Goal: Information Seeking & Learning: Learn about a topic

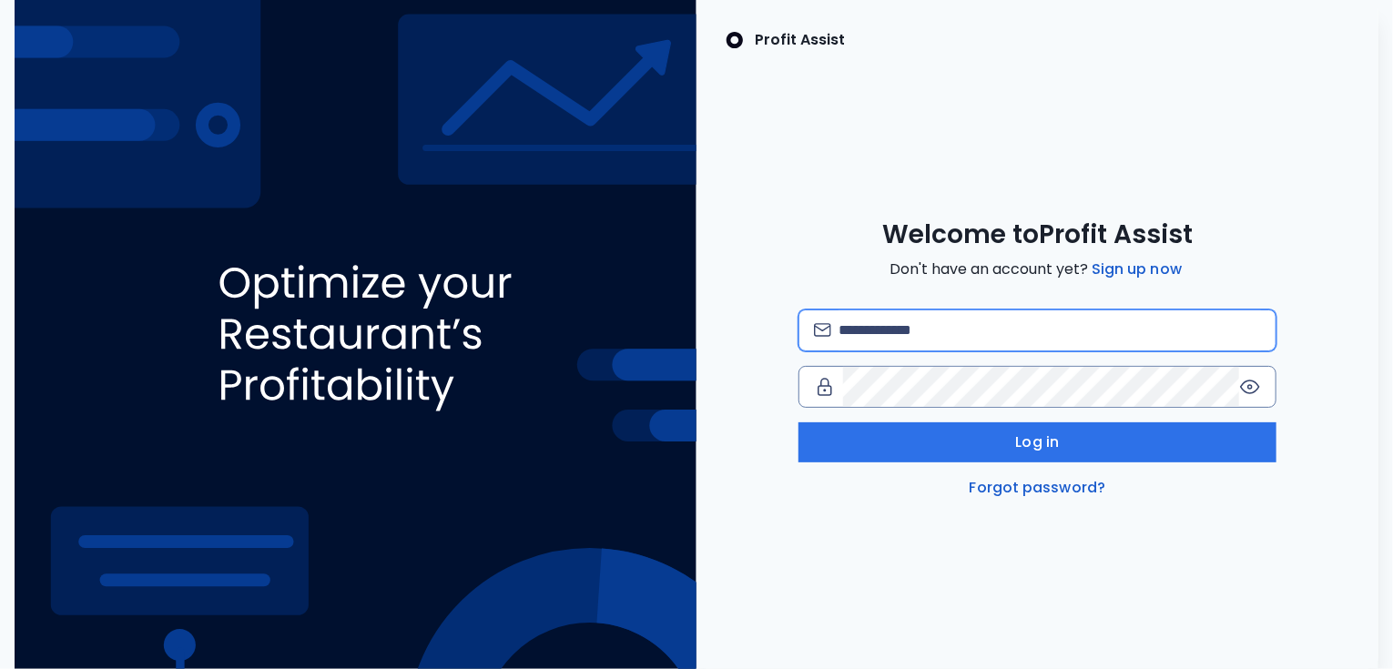
click at [882, 331] on input "email" at bounding box center [1050, 331] width 423 height 40
type input "**********"
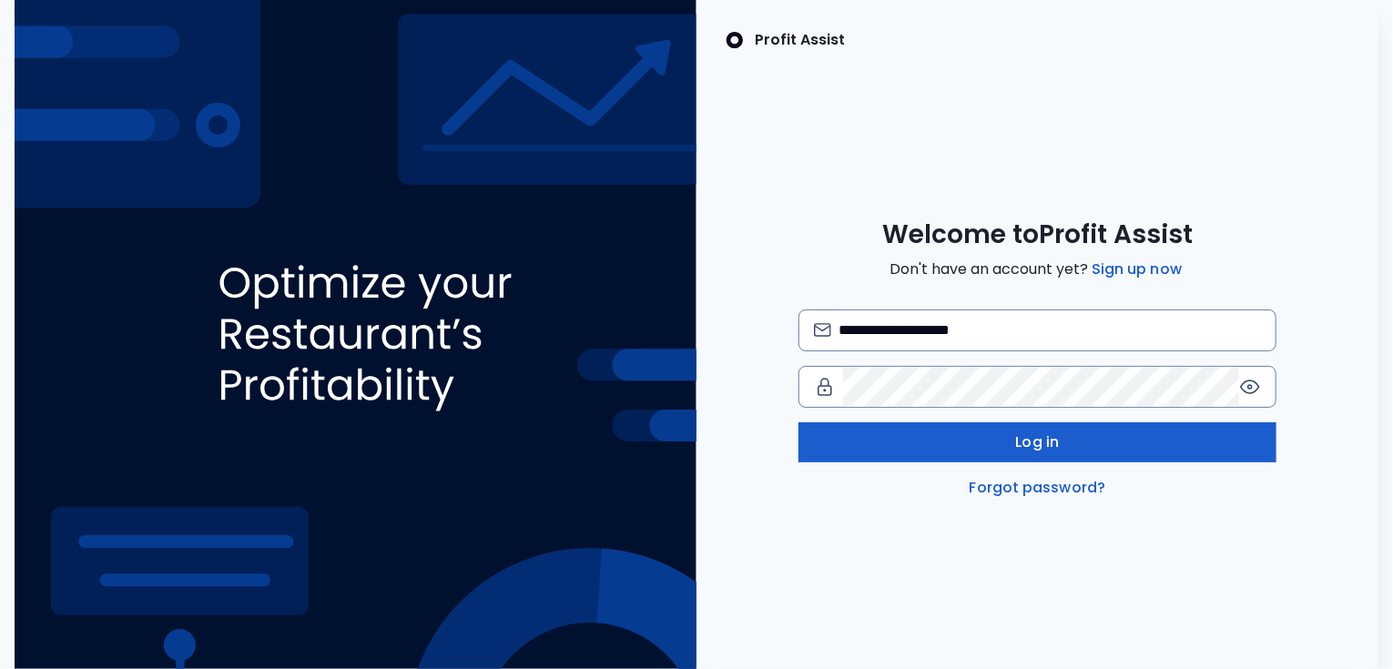
click at [1000, 437] on button "Log in" at bounding box center [1038, 443] width 478 height 40
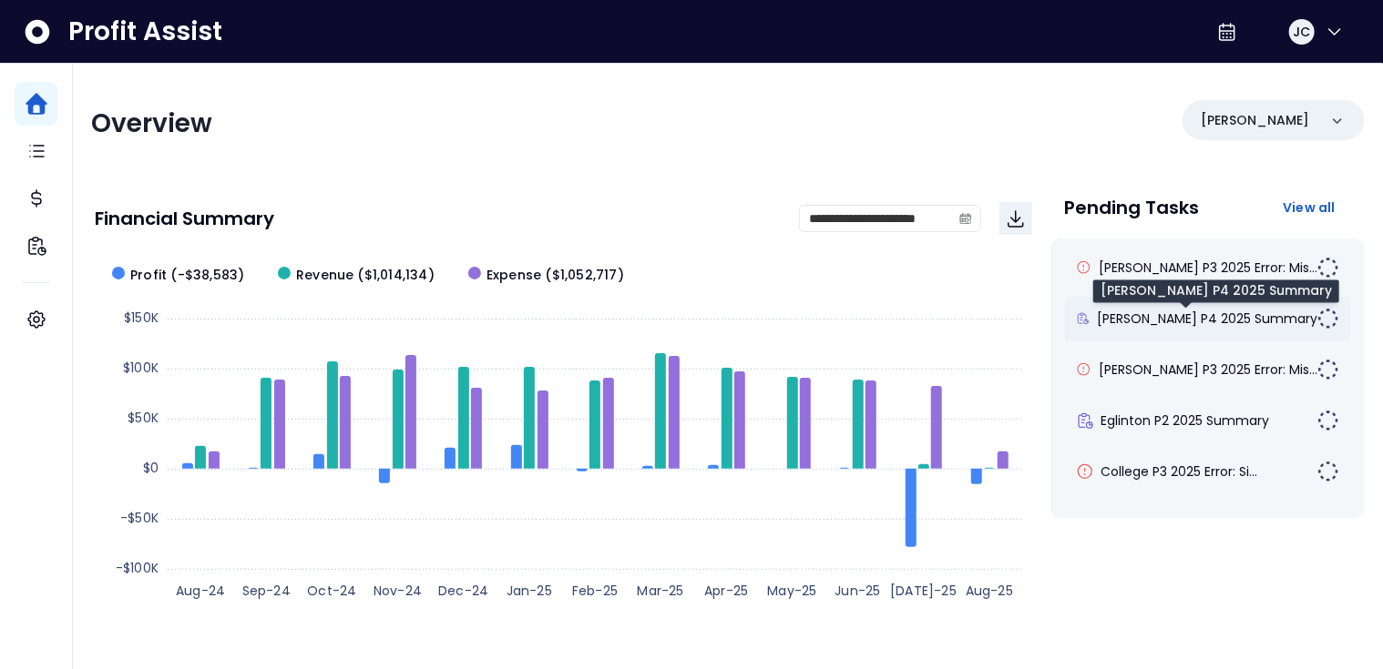
click at [1150, 315] on span "[PERSON_NAME] P4 2025 Summary" at bounding box center [1207, 319] width 220 height 18
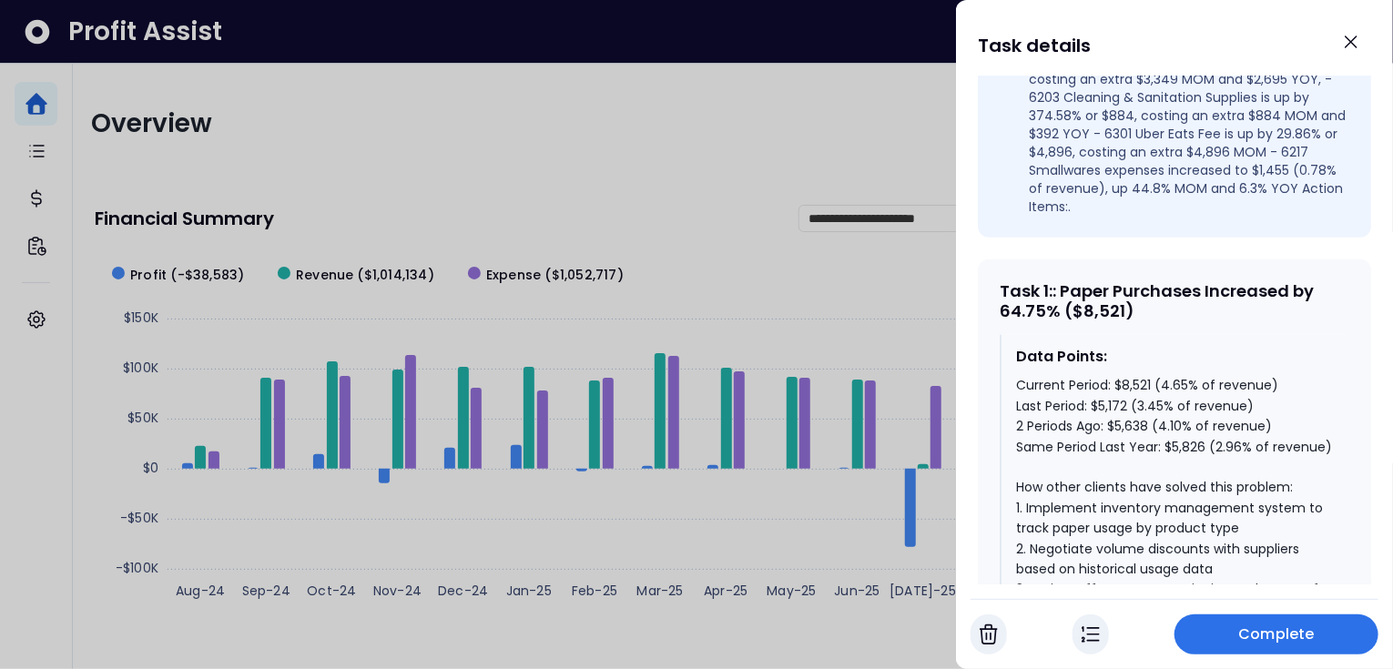
scroll to position [670, 0]
drag, startPoint x: 1061, startPoint y: 277, endPoint x: 998, endPoint y: 280, distance: 62.9
click at [1001, 281] on div "Task 1 : : Paper Purchases Increased by 64.75% ($8,521)" at bounding box center [1175, 300] width 350 height 39
drag, startPoint x: 1166, startPoint y: 416, endPoint x: 1208, endPoint y: 416, distance: 41.9
click at [1208, 416] on div "Current Period: $8,521 (4.65% of revenue) Last Period: $5,172 (3.45% of revenue…" at bounding box center [1175, 589] width 319 height 428
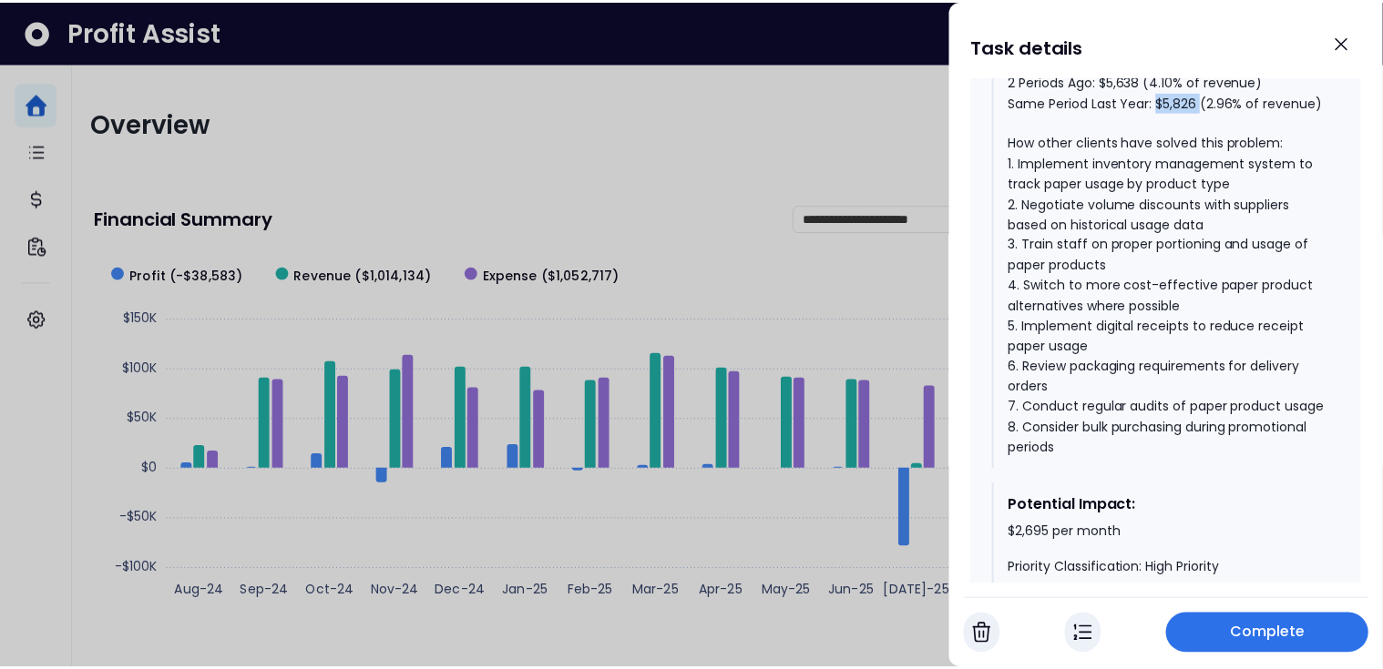
scroll to position [1016, 0]
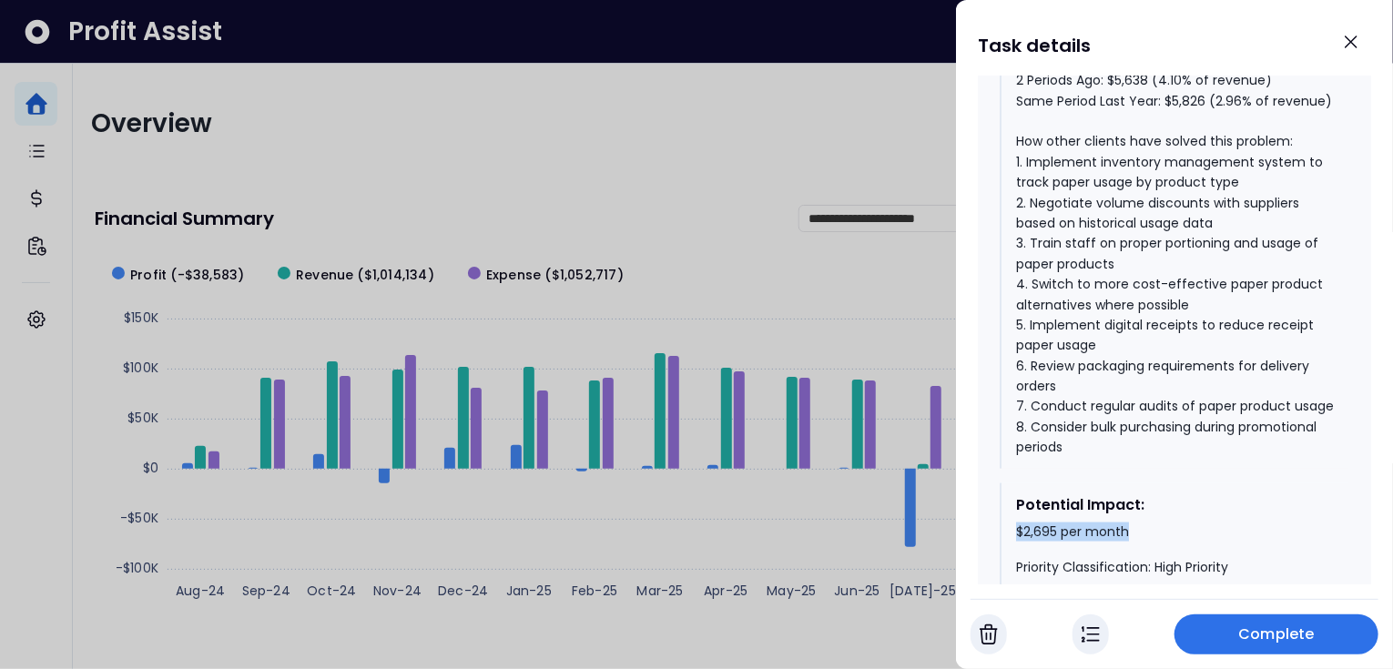
drag, startPoint x: 1016, startPoint y: 545, endPoint x: 1138, endPoint y: 544, distance: 122.0
click at [1138, 544] on div "$2,695 per month Priority Classification: High Priority" at bounding box center [1175, 551] width 319 height 54
click at [1354, 42] on icon "Close" at bounding box center [1352, 42] width 22 height 22
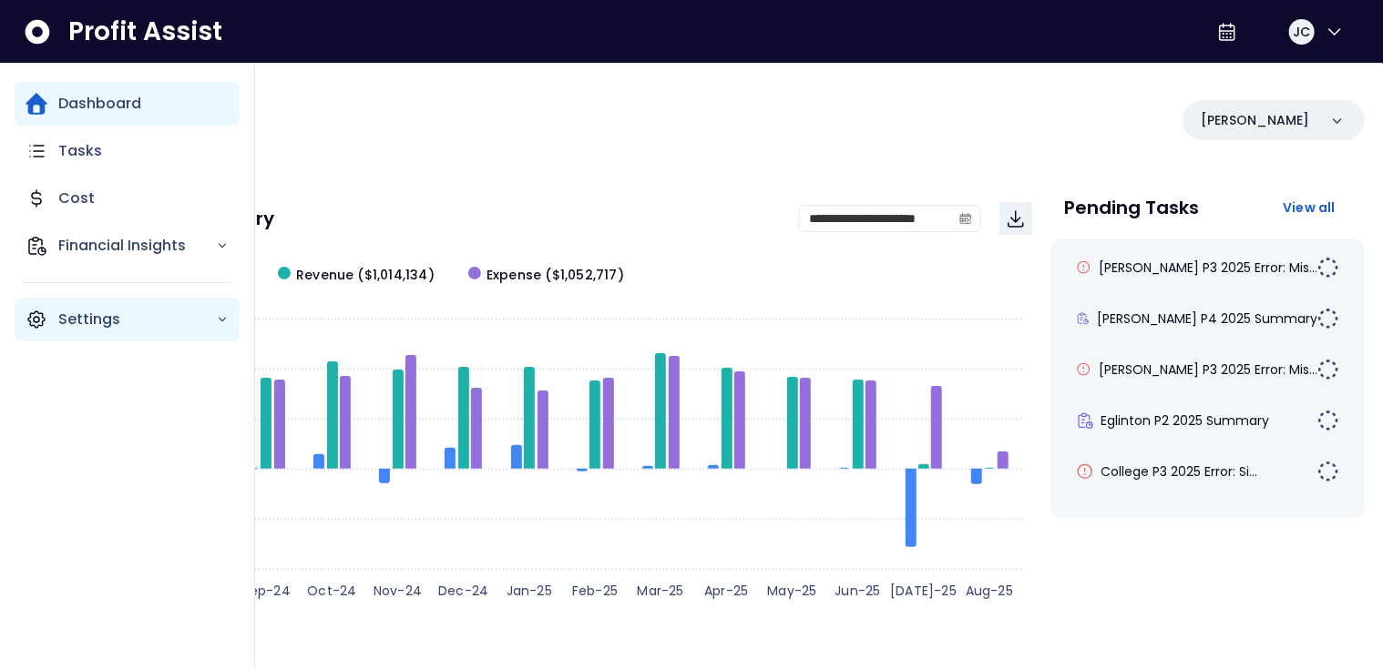
click at [52, 312] on div "Settings" at bounding box center [127, 320] width 225 height 44
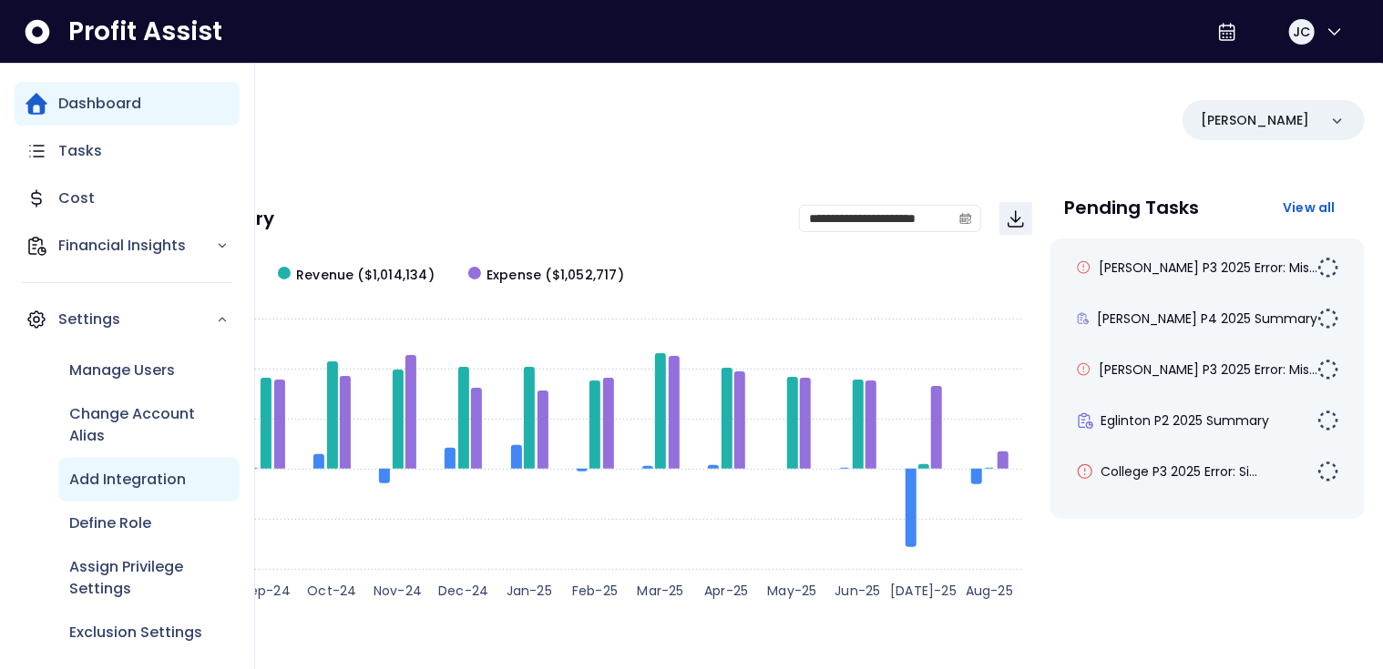
click at [122, 481] on p "Add Integration" at bounding box center [127, 480] width 117 height 22
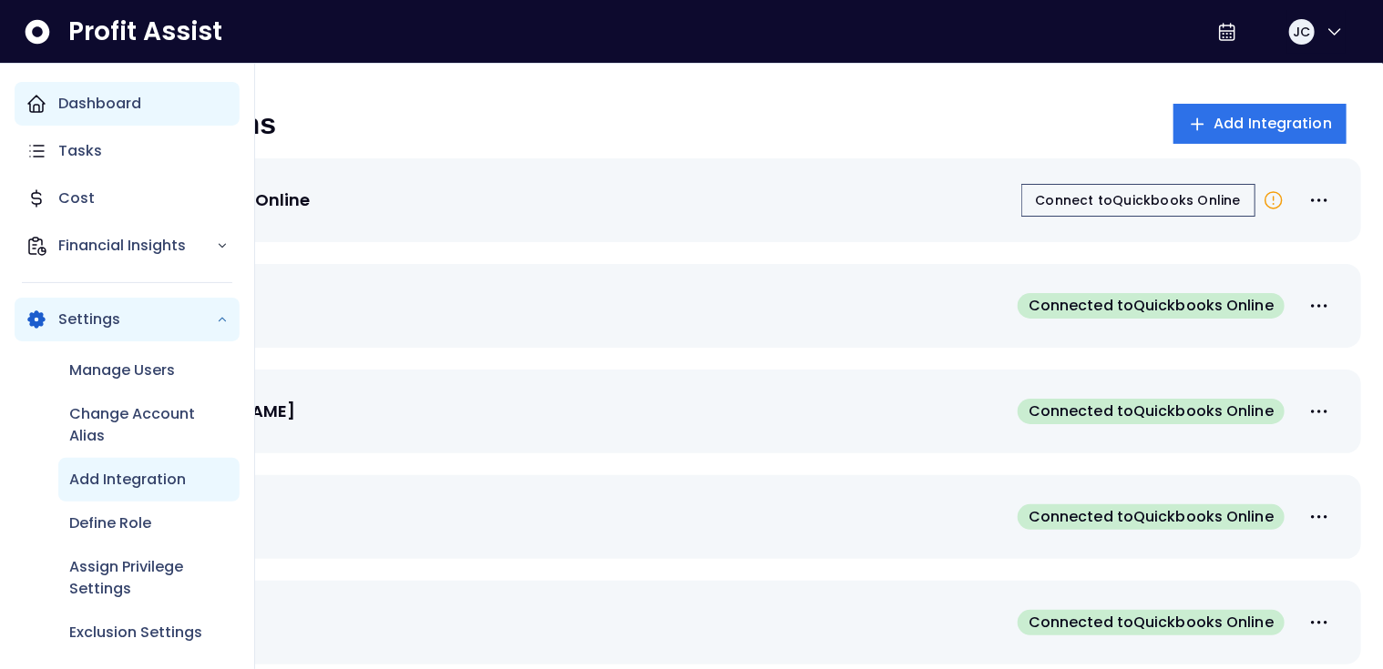
click at [55, 107] on div "Dashboard" at bounding box center [127, 104] width 225 height 44
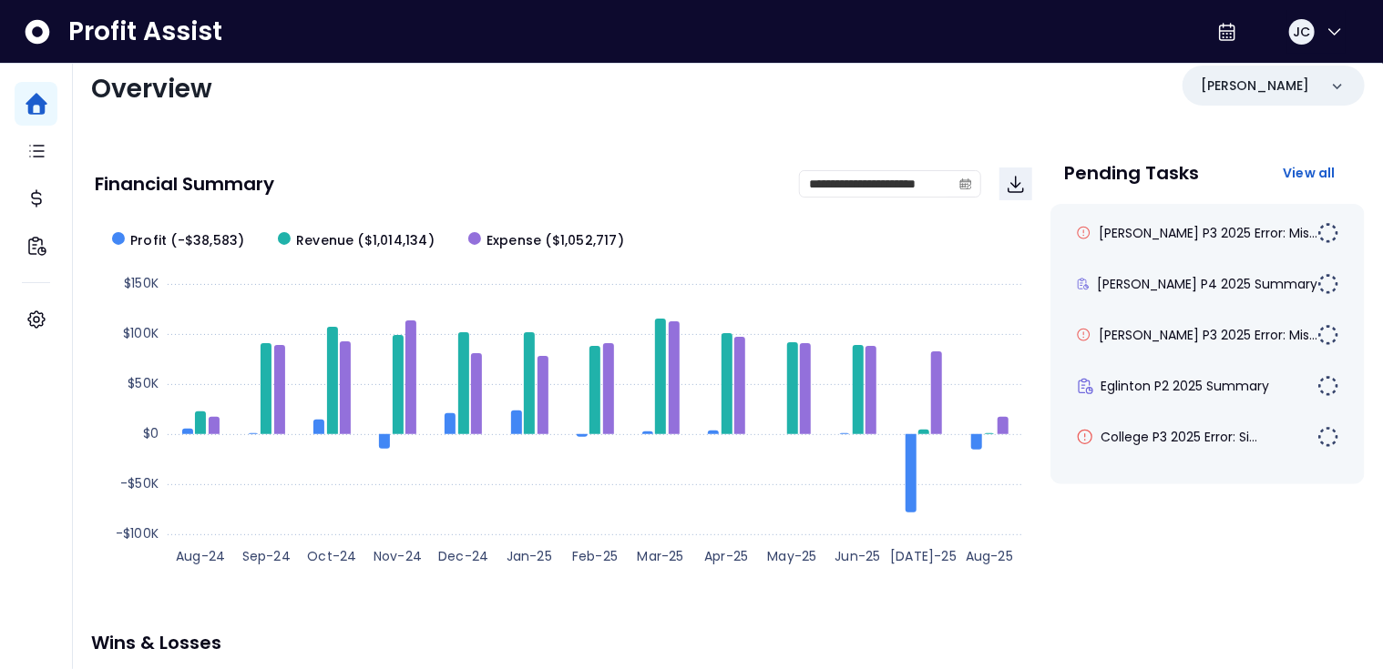
scroll to position [27, 0]
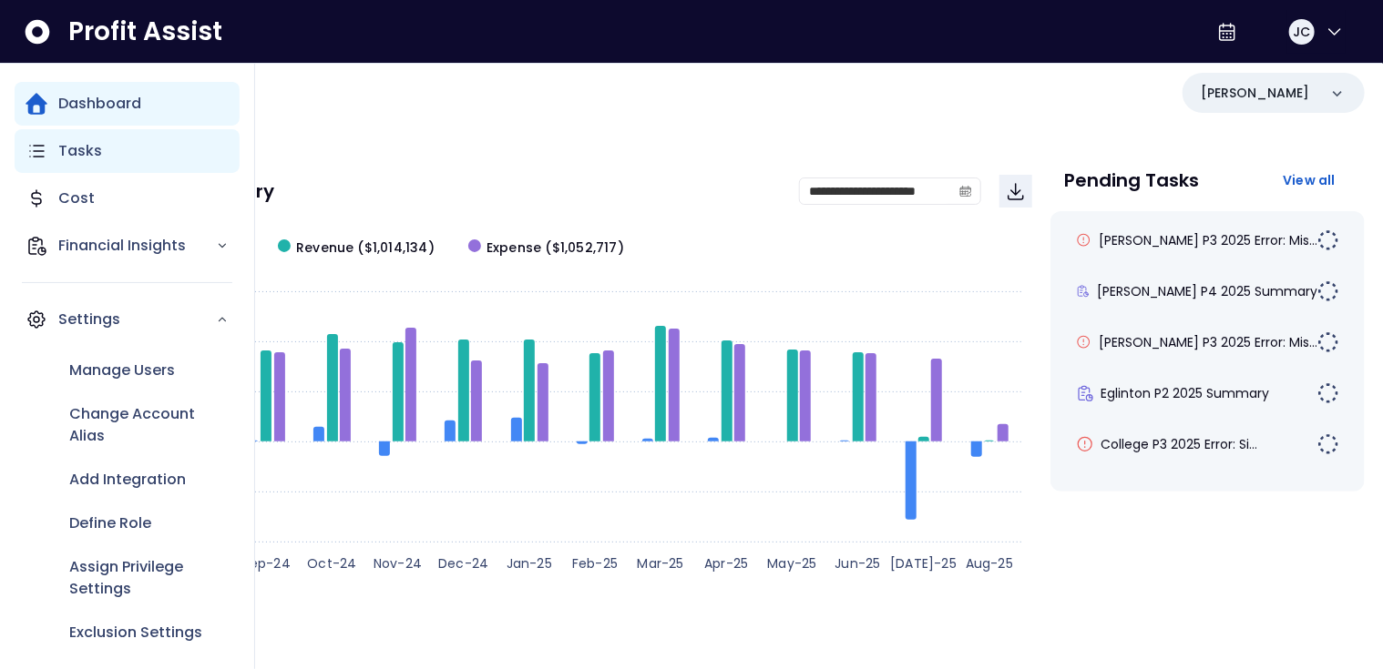
click at [80, 150] on p "Tasks" at bounding box center [80, 151] width 44 height 22
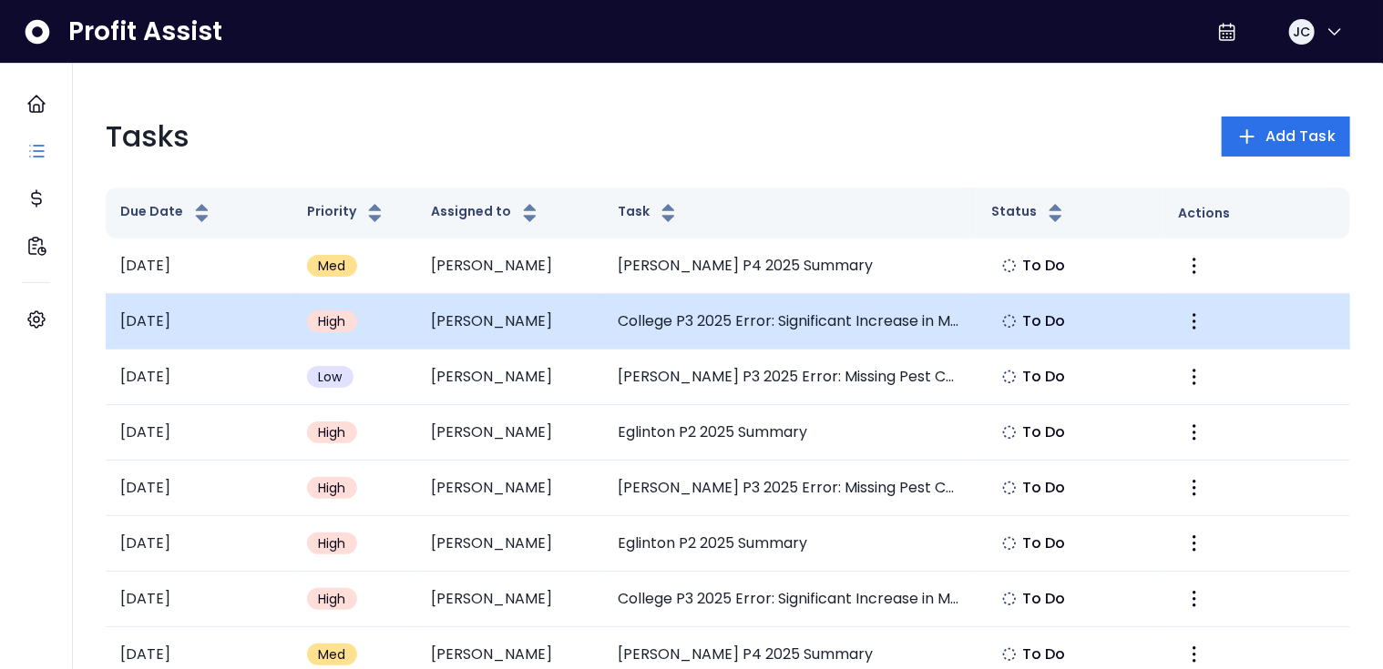
click at [793, 315] on td "College P3 2025 Error: Significant Increase in Meal & Entertainment" at bounding box center [789, 322] width 373 height 56
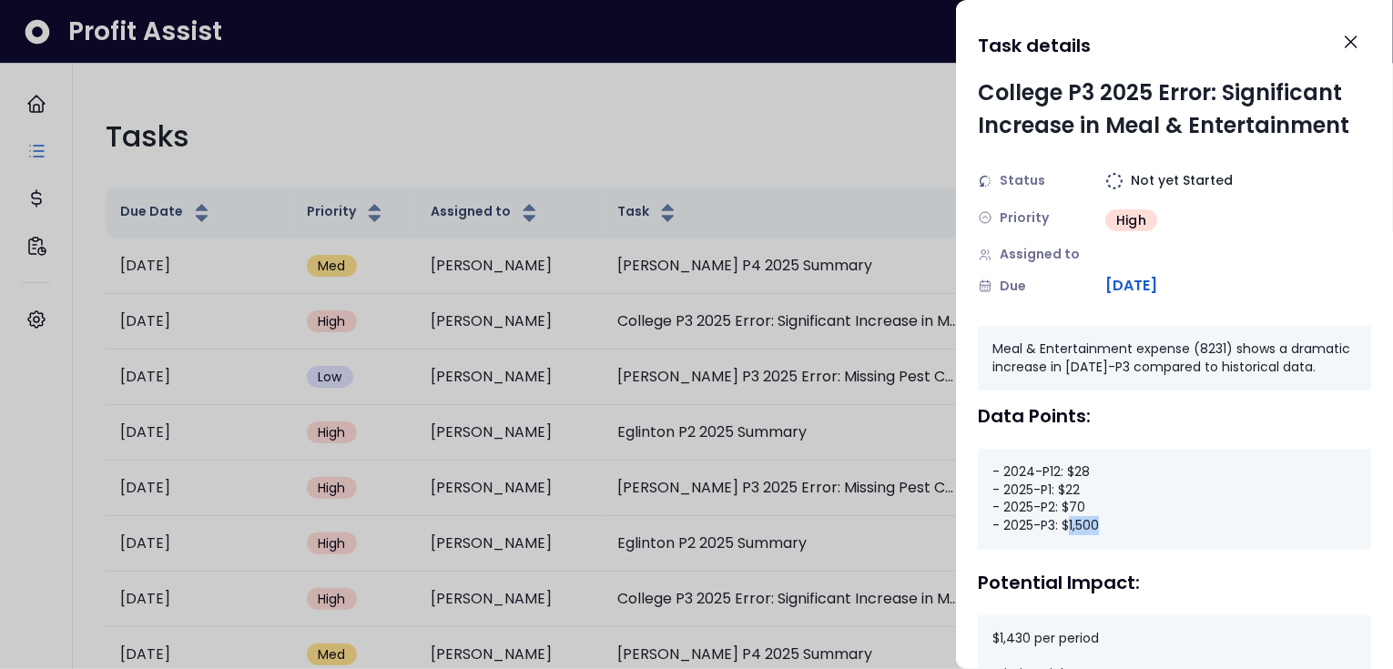
drag, startPoint x: 1068, startPoint y: 545, endPoint x: 1112, endPoint y: 543, distance: 43.8
click at [1111, 544] on div "- 2024-P12: $28 - 2025-P1: $22 - 2025-P2: $70 - 2025-P3: $1,500" at bounding box center [1174, 499] width 393 height 100
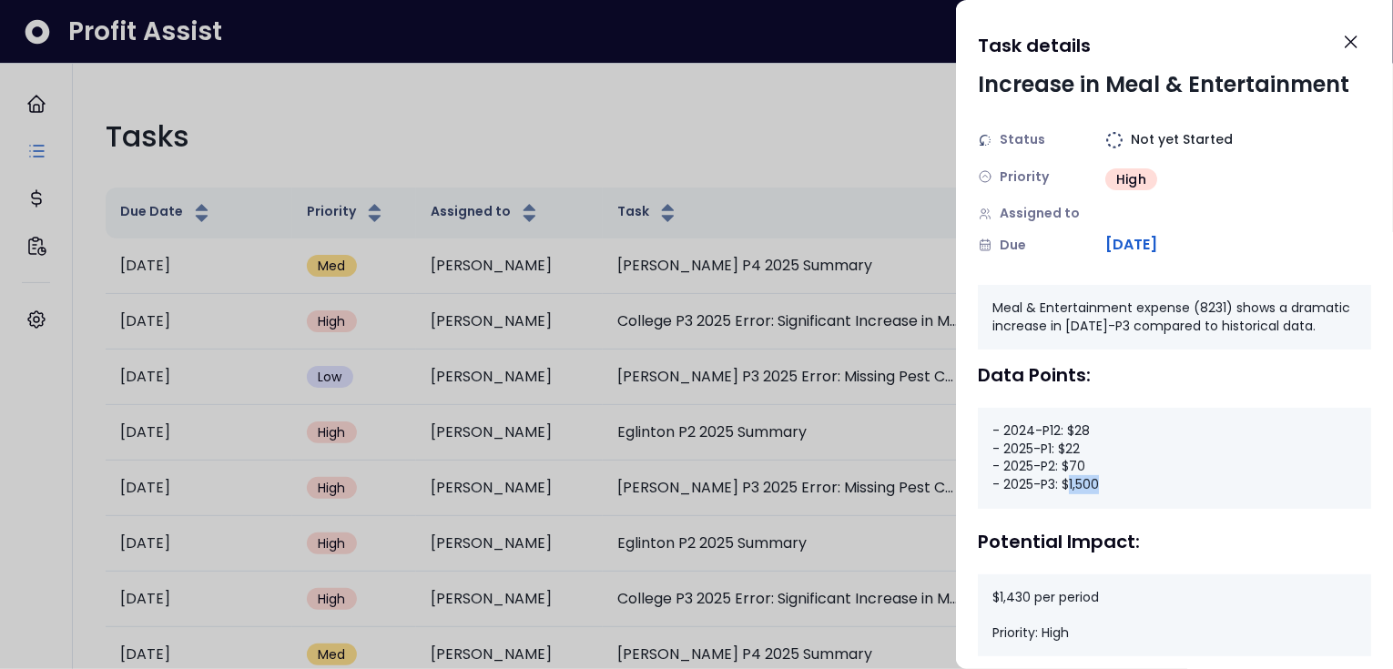
scroll to position [69, 0]
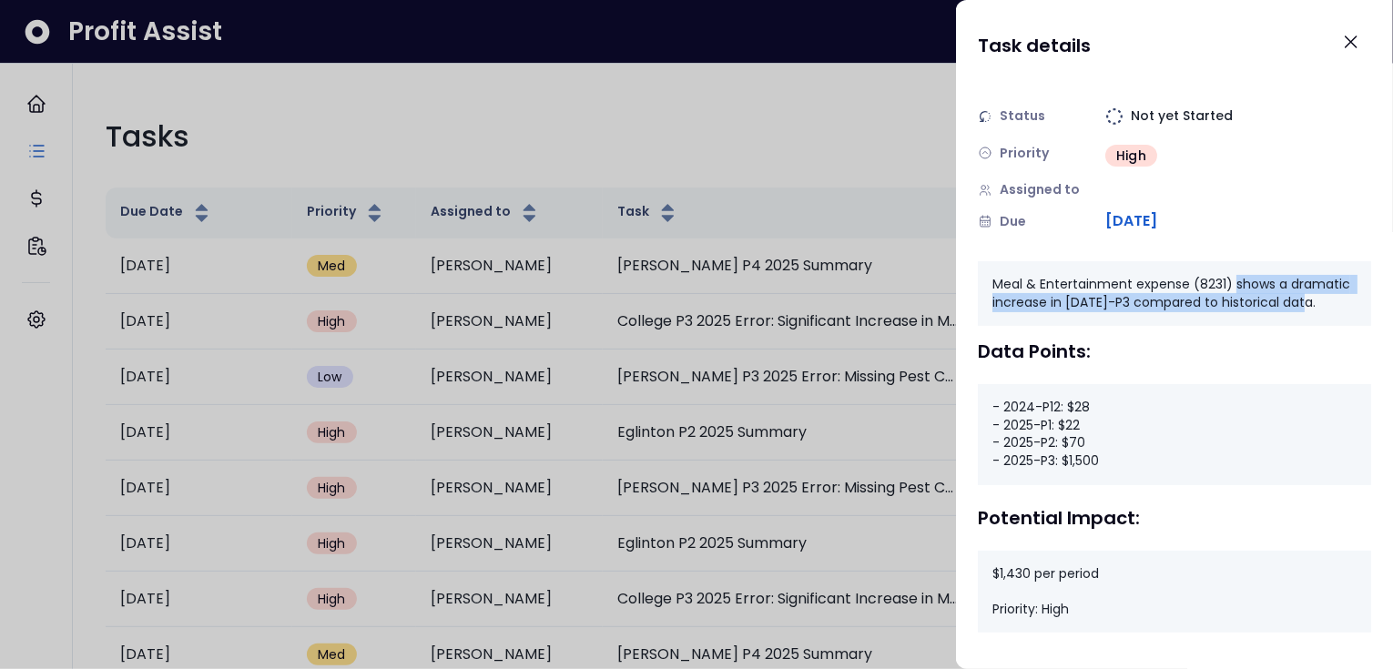
drag, startPoint x: 1231, startPoint y: 277, endPoint x: 1237, endPoint y: 316, distance: 39.5
click at [1237, 316] on div "Meal & Entertainment expense (8231) shows a dramatic increase in [DATE]-P3 comp…" at bounding box center [1174, 293] width 393 height 65
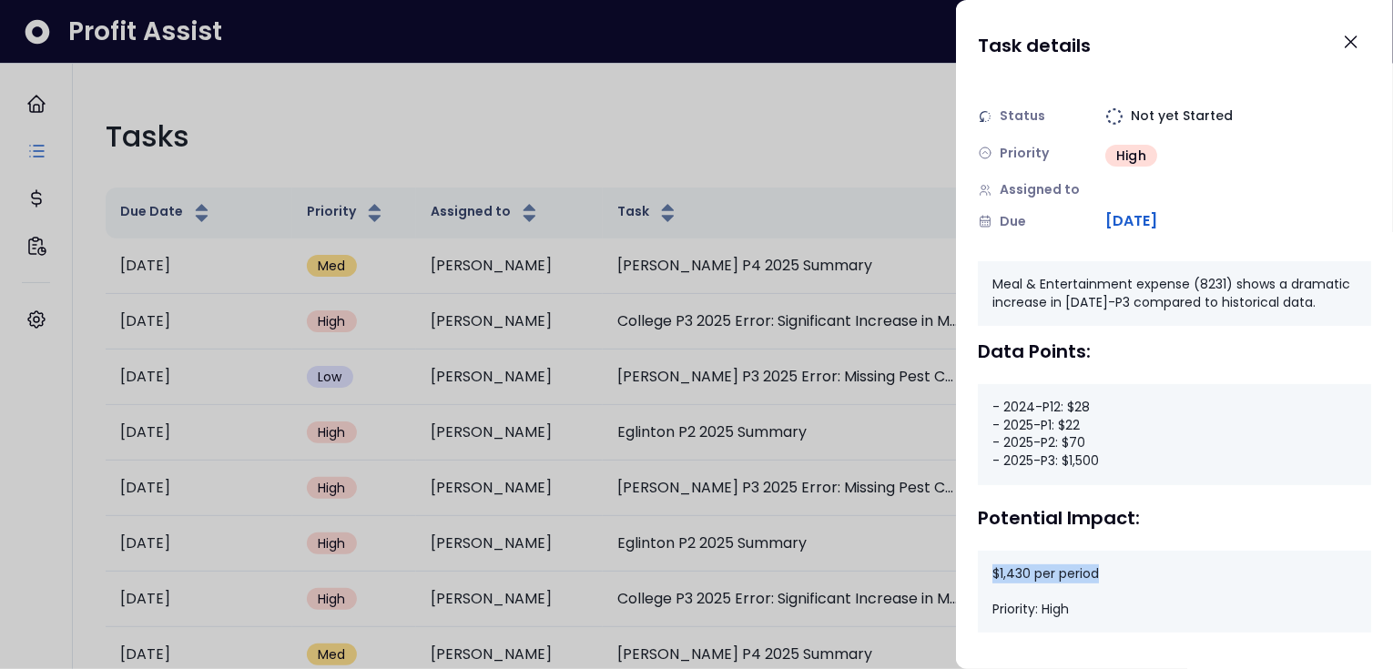
drag, startPoint x: 1100, startPoint y: 575, endPoint x: 995, endPoint y: 577, distance: 105.7
click at [995, 577] on div "$1,430 per period Priority: High" at bounding box center [1174, 592] width 393 height 83
click at [745, 358] on div at bounding box center [696, 334] width 1393 height 669
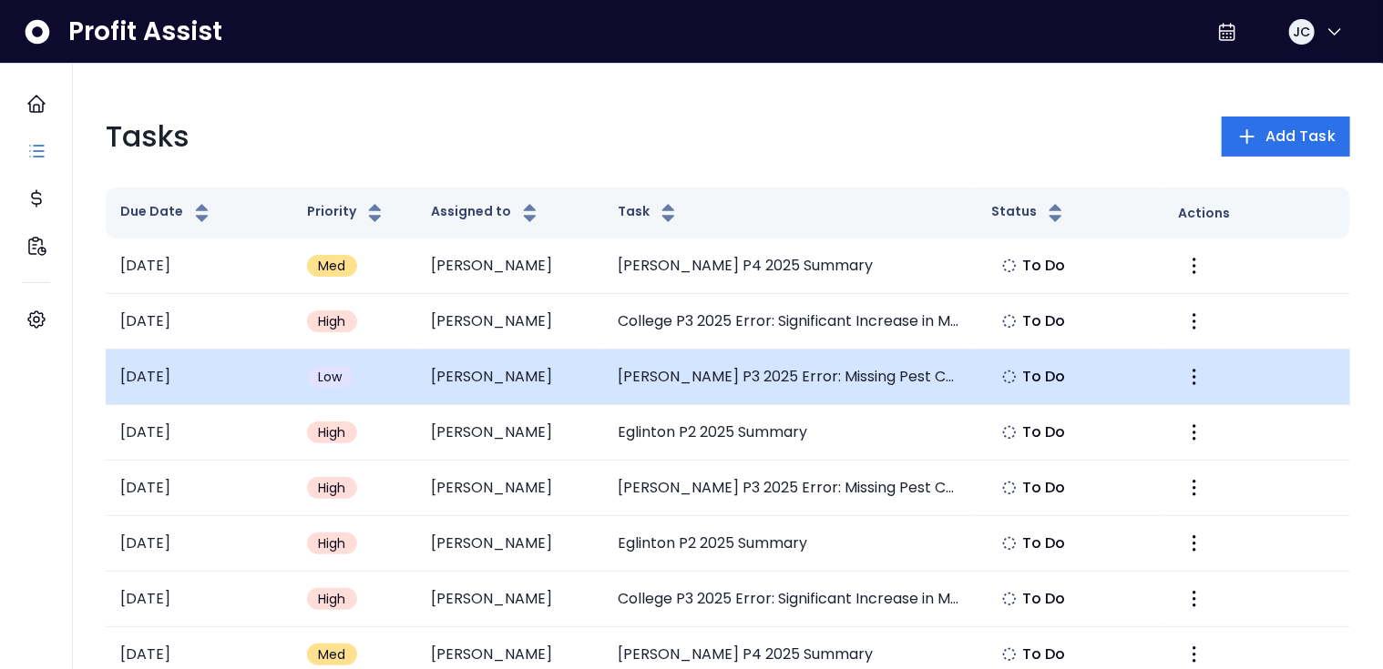
click at [819, 377] on td "[PERSON_NAME] P3 2025 Error: Missing Pest Control Expense" at bounding box center [789, 378] width 373 height 56
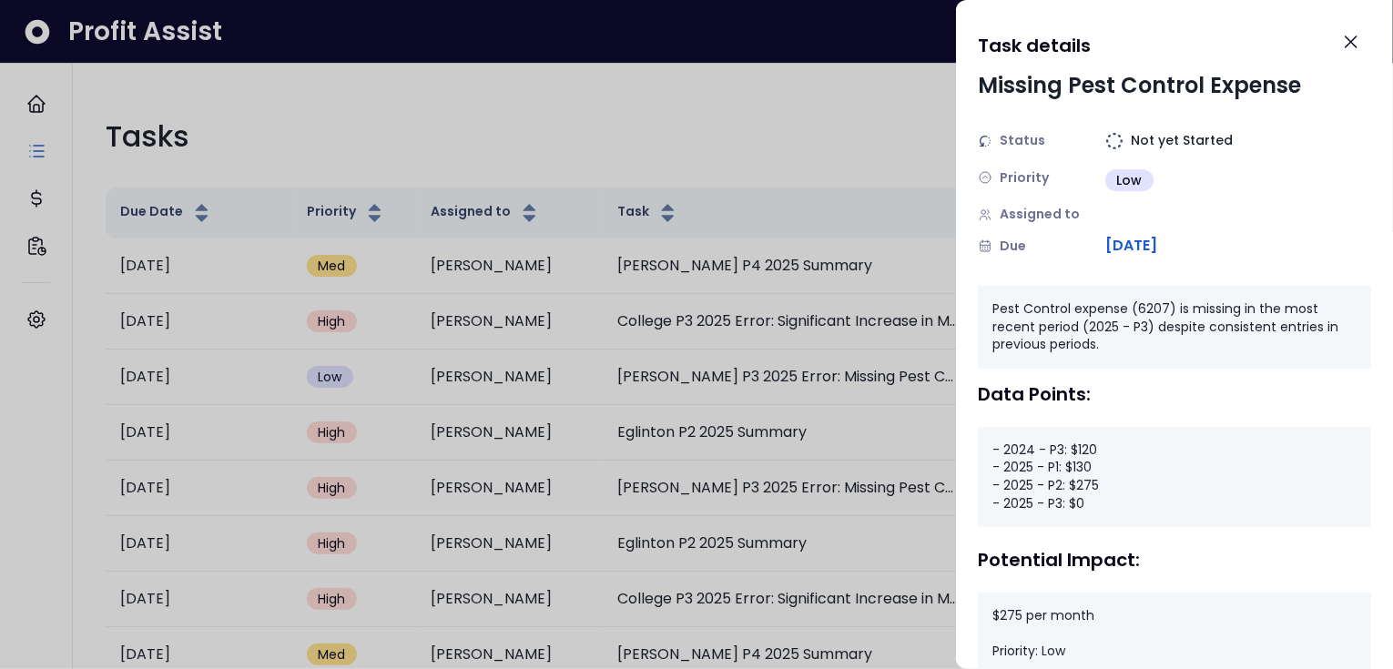
scroll to position [49, 0]
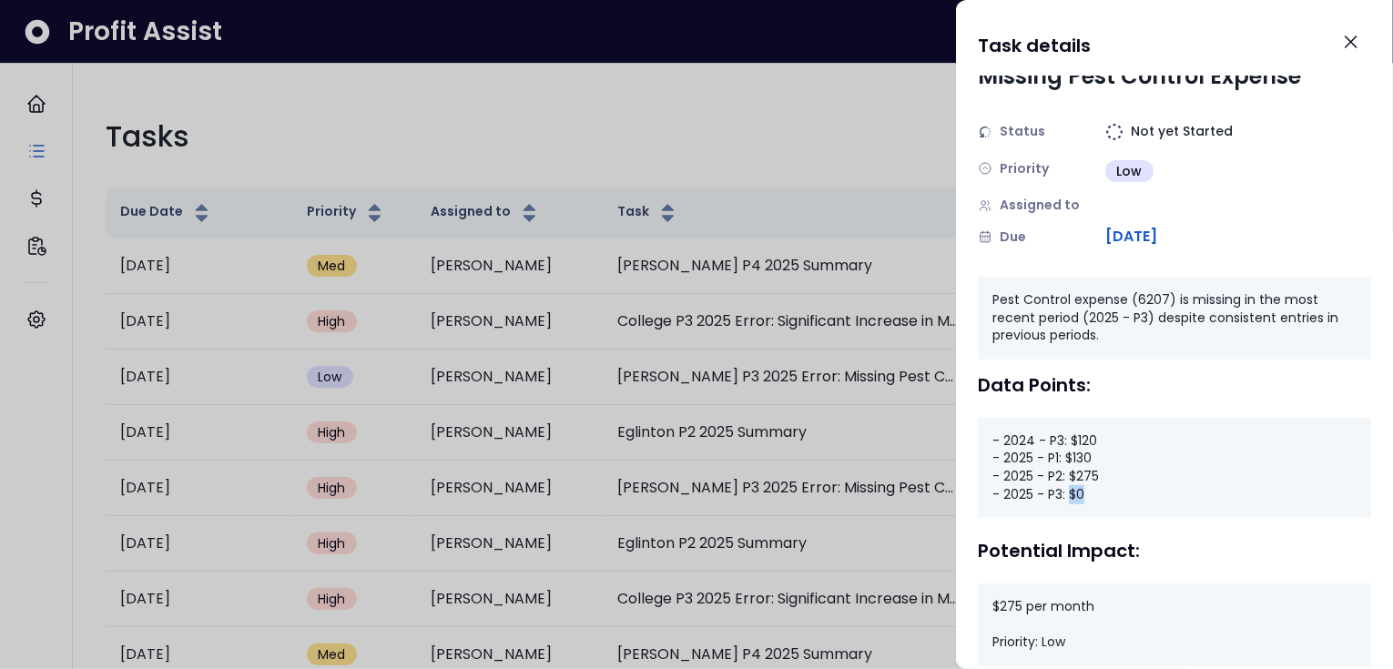
drag, startPoint x: 1088, startPoint y: 493, endPoint x: 1069, endPoint y: 495, distance: 19.2
click at [1069, 495] on div "- 2024 - P3: $120 - 2025 - P1: $130 - 2025 - P2: $275 - 2025 - P3: $0" at bounding box center [1174, 468] width 393 height 100
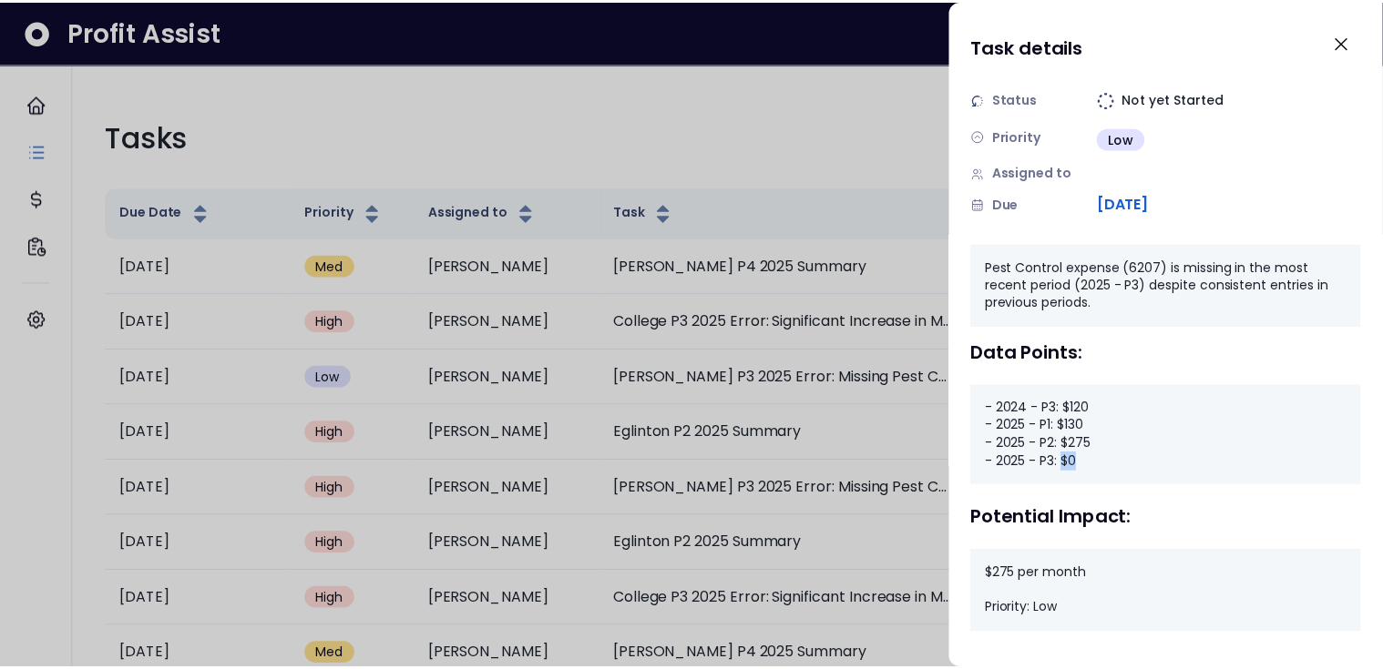
scroll to position [83, 0]
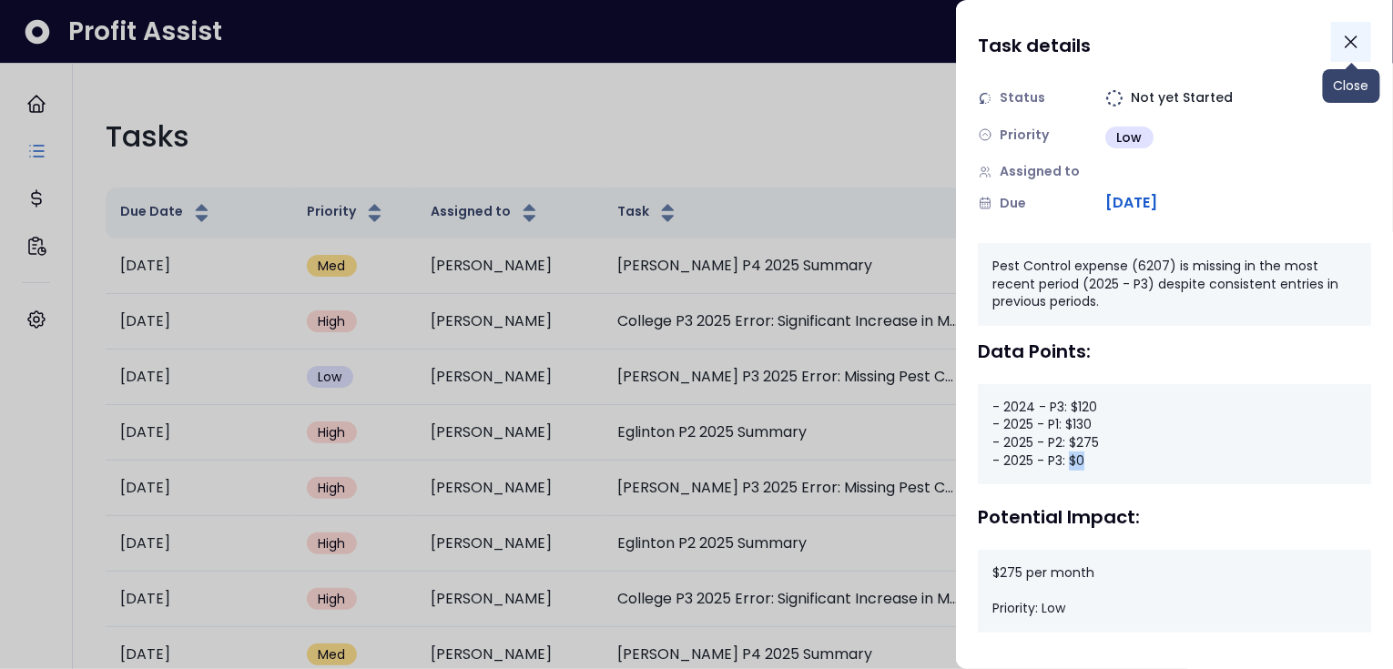
click at [1345, 48] on icon "Close" at bounding box center [1352, 42] width 22 height 22
